Goal: Information Seeking & Learning: Understand process/instructions

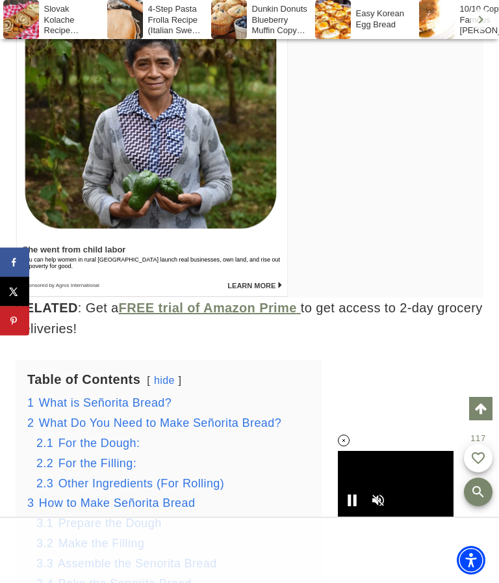
scroll to position [1749, 0]
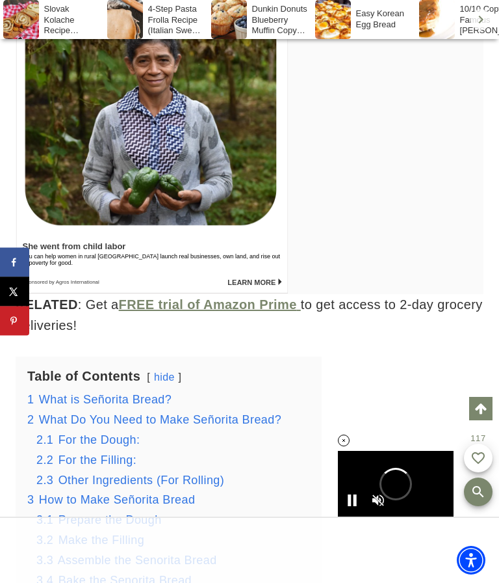
click at [55, 418] on span "What Do You Need to Make Señorita Bread?" at bounding box center [160, 419] width 243 height 13
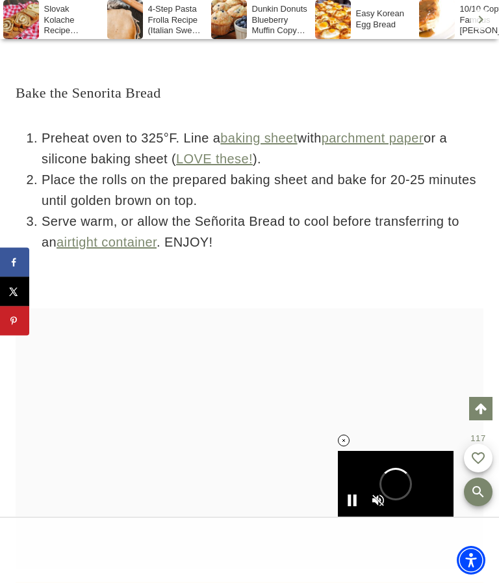
scroll to position [7718, 0]
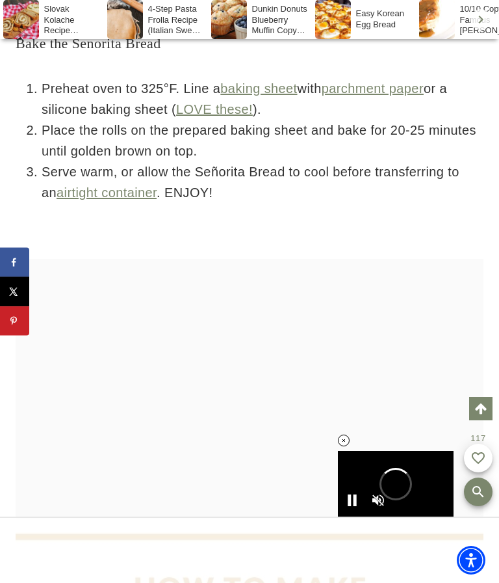
scroll to position [1796, 0]
